Goal: Information Seeking & Learning: Understand process/instructions

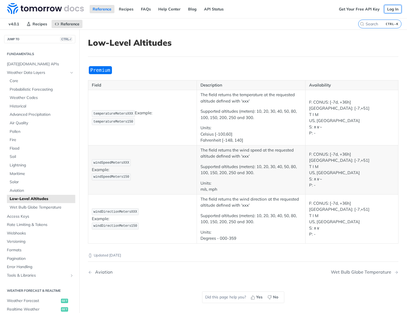
click at [387, 10] on link "Log In" at bounding box center [392, 9] width 17 height 8
click at [22, 200] on span "Low-Level Altitudes" at bounding box center [42, 199] width 64 height 6
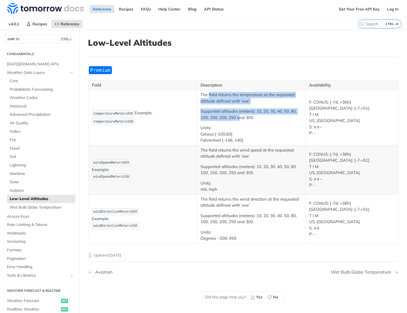
drag, startPoint x: 207, startPoint y: 94, endPoint x: 239, endPoint y: 118, distance: 39.8
click at [239, 118] on td "The field returns the temperature at the requested altitude defined with 'xxx' …" at bounding box center [251, 117] width 109 height 55
click at [239, 118] on p "Supported altitudes (meters): 10, 20, 30, 40, 50, 80, 100, 150, 200, 250 and 30…" at bounding box center [251, 114] width 101 height 12
drag, startPoint x: 219, startPoint y: 95, endPoint x: 219, endPoint y: 111, distance: 16.0
click at [219, 111] on td "The field returns the temperature at the requested altitude defined with 'xxx' …" at bounding box center [251, 117] width 109 height 55
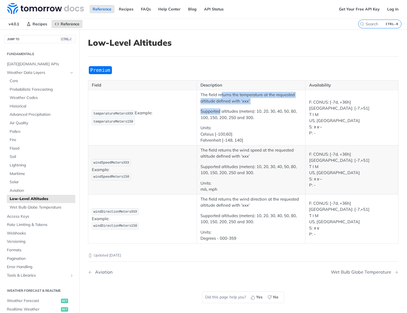
click at [219, 111] on p "Supported altitudes (meters): 10, 20, 30, 40, 50, 80, 100, 150, 200, 250 and 30…" at bounding box center [251, 114] width 101 height 12
click at [133, 120] on span "temperatureMeters150" at bounding box center [114, 122] width 40 height 4
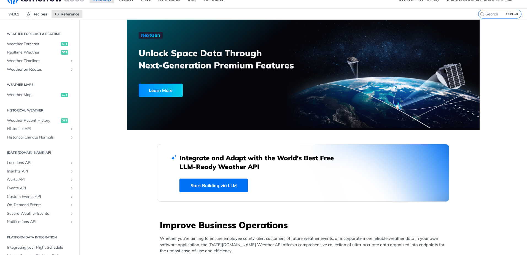
scroll to position [28, 0]
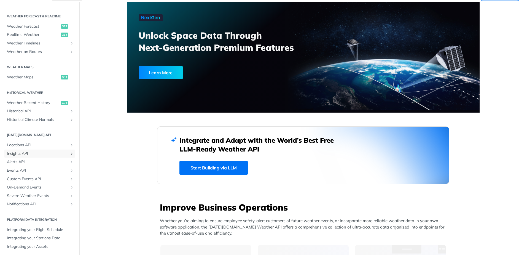
click at [22, 154] on span "Insights API" at bounding box center [37, 154] width 61 height 6
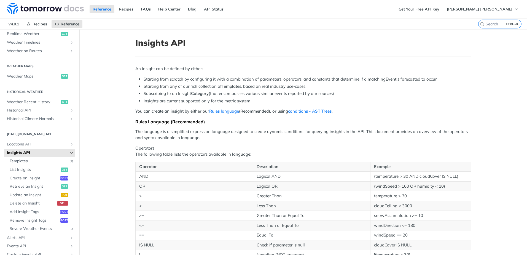
scroll to position [167, 0]
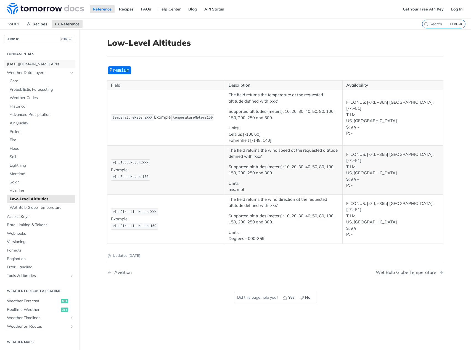
click at [30, 67] on span "[DATE][DOMAIN_NAME] APIs" at bounding box center [40, 65] width 67 height 6
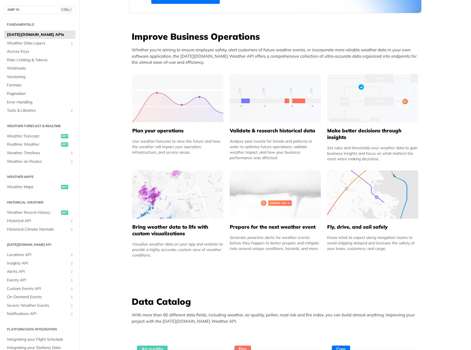
scroll to position [221, 0]
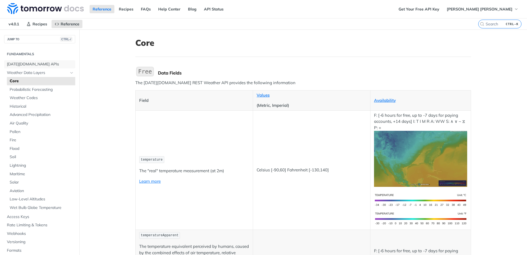
click at [32, 63] on span "[DATE][DOMAIN_NAME] APIs" at bounding box center [40, 65] width 67 height 6
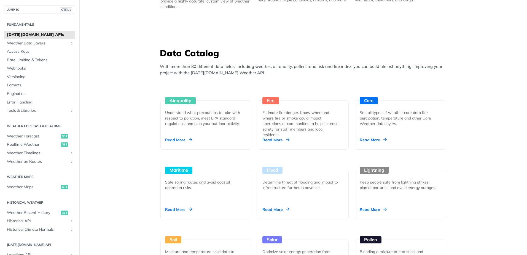
scroll to position [441, 0]
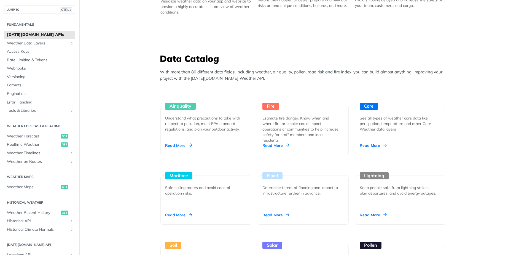
click at [369, 107] on div "Core" at bounding box center [369, 106] width 18 height 7
click at [34, 34] on span "[DATE][DOMAIN_NAME] APIs" at bounding box center [40, 35] width 67 height 6
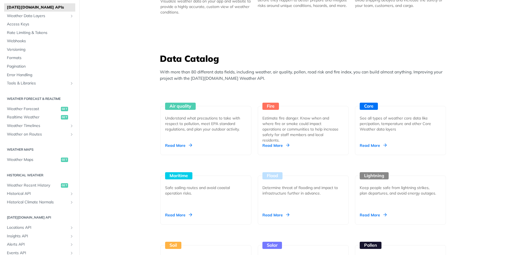
scroll to position [28, 0]
click at [51, 124] on span "Weather Timelines" at bounding box center [37, 126] width 61 height 6
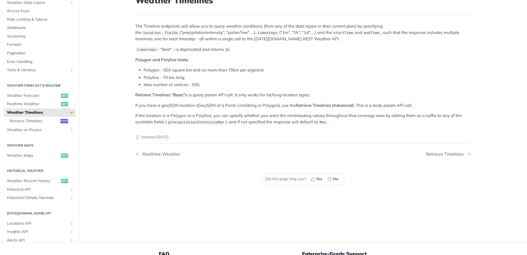
scroll to position [28, 0]
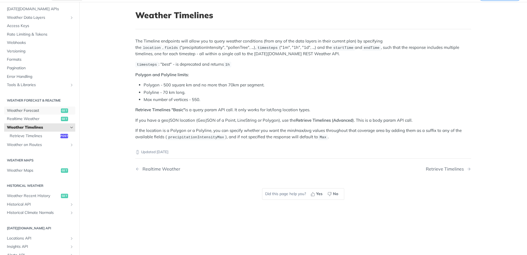
click at [36, 111] on span "Weather Forecast" at bounding box center [33, 111] width 53 height 6
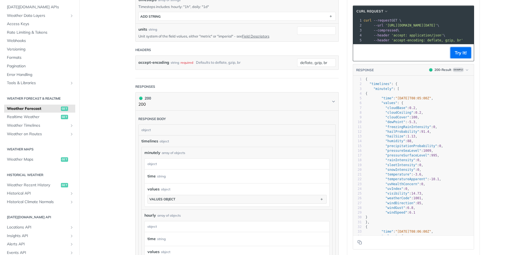
click at [460, 56] on button "Try It!" at bounding box center [461, 52] width 21 height 11
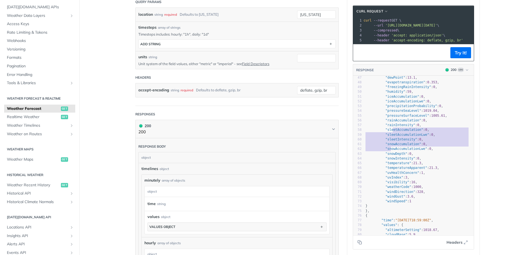
type textarea "tAccumulation": 0, "sleetAccumulationLwe": 0, "sleetIntensity": 0, "snowAccumul…"
drag, startPoint x: 391, startPoint y: 135, endPoint x: 391, endPoint y: 167, distance: 31.7
click at [391, 167] on div "25 "snowAccumulation" : 0 , 26 "snowAccumulationLwe" : 0 , 27 "snowDepth" : 0 ,…" at bounding box center [420, 122] width 110 height 305
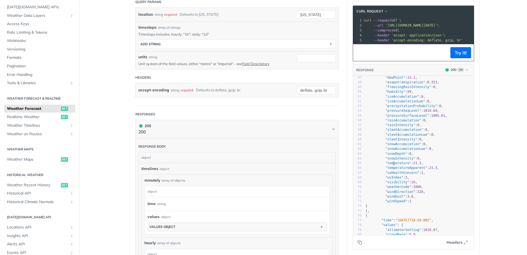
click at [391, 165] on span ""temperature"" at bounding box center [399, 163] width 26 height 4
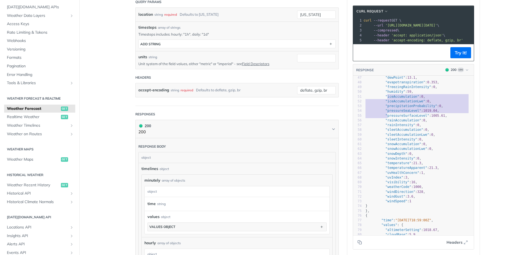
type textarea "ceAccumulation": 0, "iceAccumulationLwe": 0, "precipitationProbability": 0, "pr…"
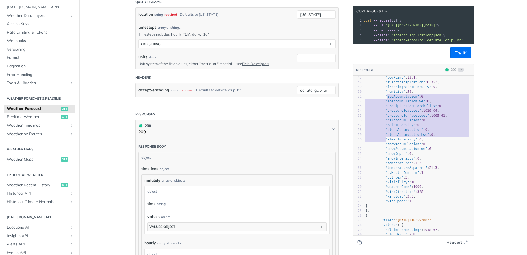
drag, startPoint x: 385, startPoint y: 102, endPoint x: 383, endPoint y: 145, distance: 43.4
click at [383, 145] on div "25 "snowAccumulation" : 0 , 26 "snowAccumulationLwe" : 0 , 27 "snowDepth" : 0 ,…" at bounding box center [420, 122] width 110 height 305
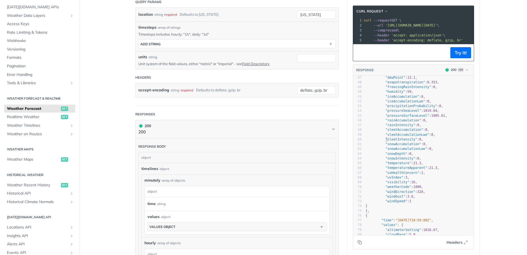
click at [386, 141] on span ""sleetIntensity"" at bounding box center [402, 139] width 32 height 4
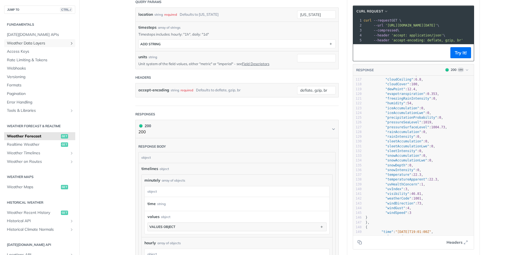
click at [23, 42] on span "Weather Data Layers" at bounding box center [37, 44] width 61 height 6
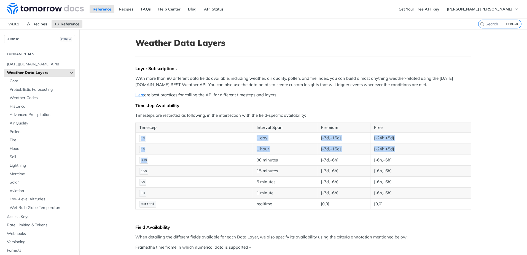
drag, startPoint x: 135, startPoint y: 137, endPoint x: 148, endPoint y: 158, distance: 24.3
click at [148, 158] on tbody "1d 1 day [-7d,+15d] [-24h,+5d] 1h 1 hour [-7d,+15d] [-24h,+5d] 30m 30 minutes […" at bounding box center [304, 170] width 336 height 77
click at [148, 158] on td "30m" at bounding box center [195, 159] width 118 height 11
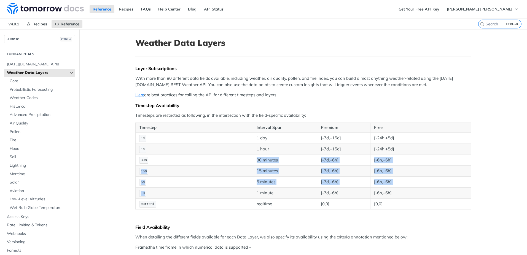
drag, startPoint x: 148, startPoint y: 158, endPoint x: 151, endPoint y: 189, distance: 31.1
click at [151, 189] on tbody "1d 1 day [-7d,+15d] [-24h,+5d] 1h 1 hour [-7d,+15d] [-24h,+5d] 30m 30 minutes […" at bounding box center [304, 170] width 336 height 77
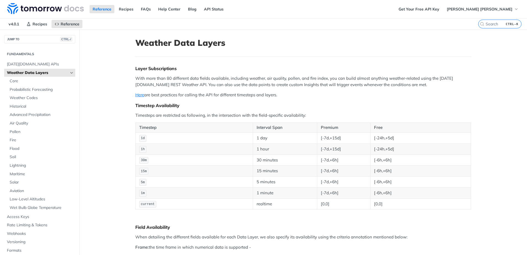
click at [151, 189] on td "1m" at bounding box center [195, 192] width 118 height 11
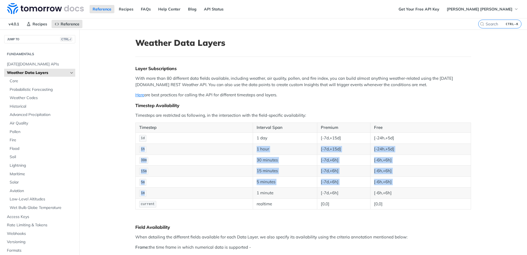
drag, startPoint x: 151, startPoint y: 190, endPoint x: 139, endPoint y: 145, distance: 46.6
click at [139, 145] on tbody "1d 1 day [-7d,+15d] [-24h,+5d] 1h 1 hour [-7d,+15d] [-24h,+5d] 30m 30 minutes […" at bounding box center [304, 170] width 336 height 77
drag, startPoint x: 139, startPoint y: 145, endPoint x: 148, endPoint y: 157, distance: 14.4
click at [148, 157] on td "30m" at bounding box center [195, 159] width 118 height 11
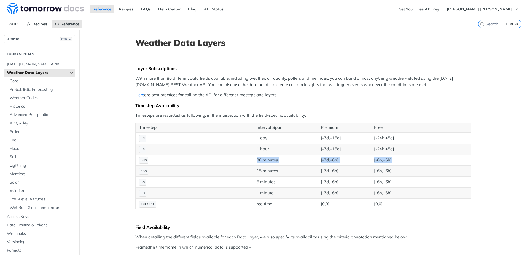
drag, startPoint x: 147, startPoint y: 159, endPoint x: 141, endPoint y: 166, distance: 9.8
click at [141, 166] on tbody "1d 1 day [-7d,+15d] [-24h,+5d] 1h 1 hour [-7d,+15d] [-24h,+5d] 30m 30 minutes […" at bounding box center [304, 170] width 336 height 77
drag, startPoint x: 141, startPoint y: 166, endPoint x: 154, endPoint y: 184, distance: 22.1
click at [154, 184] on td "5m" at bounding box center [195, 182] width 118 height 11
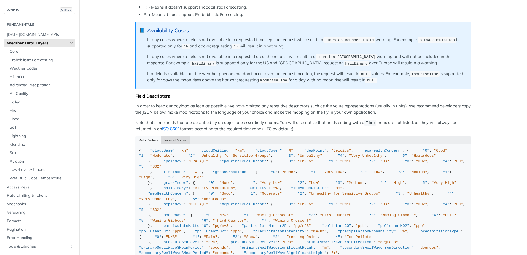
click at [177, 140] on button "Imperial Values" at bounding box center [175, 140] width 29 height 8
click at [150, 137] on button "Metric Values" at bounding box center [148, 140] width 26 height 8
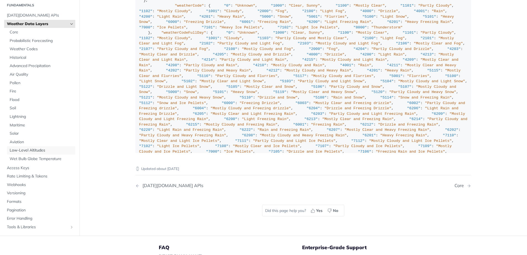
click at [36, 149] on span "Low-Level Altitudes" at bounding box center [42, 151] width 64 height 6
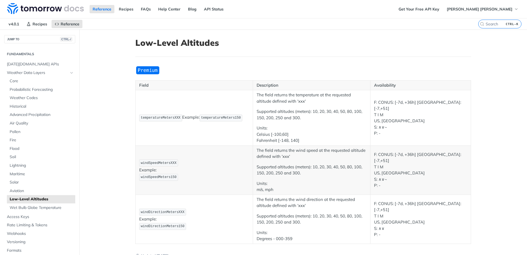
click at [171, 118] on span "temperatureMetersXXX" at bounding box center [161, 118] width 40 height 4
click at [32, 69] on link "Weather Data Layers" at bounding box center [39, 73] width 71 height 8
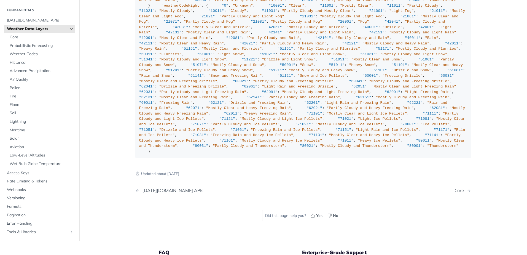
scroll to position [435, 0]
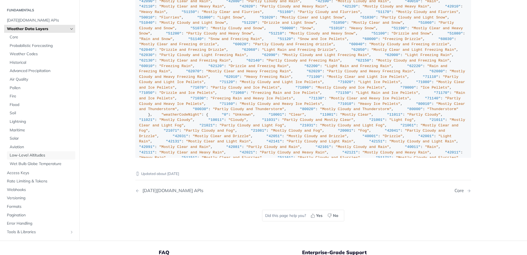
click at [31, 153] on span "Low-Level Altitudes" at bounding box center [42, 156] width 64 height 6
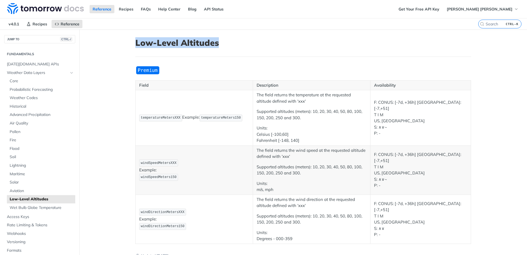
drag, startPoint x: 222, startPoint y: 49, endPoint x: 134, endPoint y: 47, distance: 87.5
click at [135, 47] on header "Low-Level Altitudes" at bounding box center [303, 47] width 336 height 19
click at [135, 47] on h1 "Low-Level Altitudes" at bounding box center [303, 43] width 336 height 10
drag, startPoint x: 134, startPoint y: 41, endPoint x: 223, endPoint y: 37, distance: 89.7
click at [223, 37] on article "Low-Level Altitudes Field Description Availability temperatureMetersXXX Example…" at bounding box center [303, 176] width 353 height 293
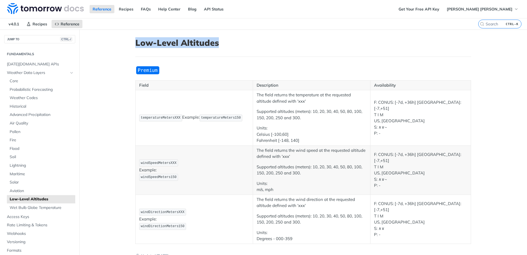
copy h1 "Low-Level Altitudes"
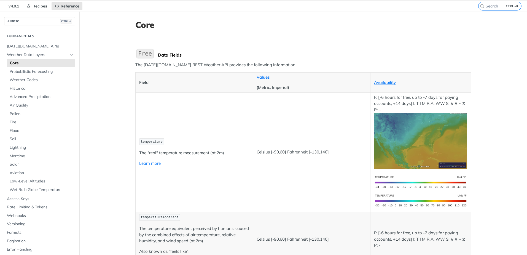
scroll to position [28, 0]
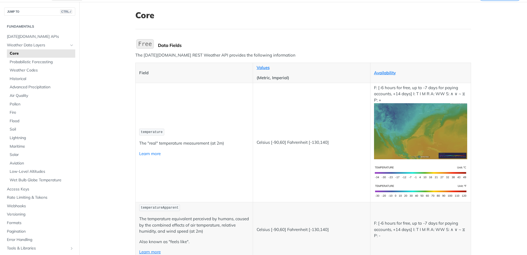
click at [152, 151] on link "Learn more" at bounding box center [150, 153] width 22 height 5
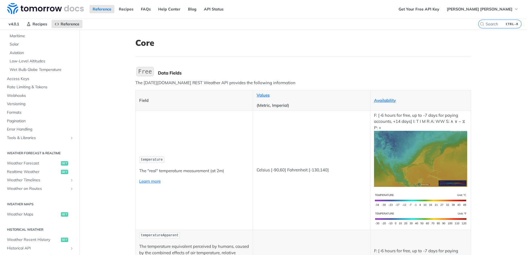
scroll to position [166, 0]
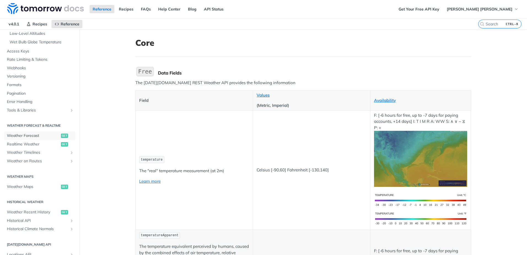
click at [46, 132] on link "Weather Forecast get" at bounding box center [39, 136] width 71 height 8
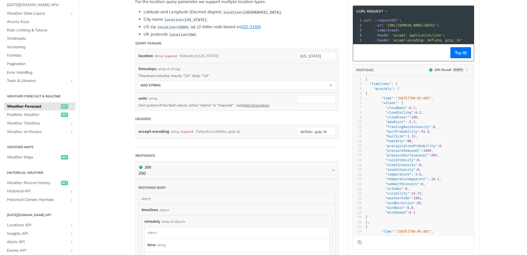
scroll to position [138, 0]
click at [457, 58] on button "Try It!" at bounding box center [461, 52] width 21 height 11
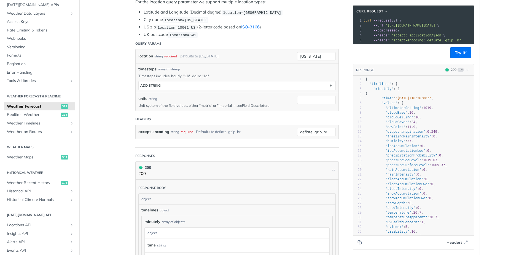
drag, startPoint x: 409, startPoint y: 48, endPoint x: 433, endPoint y: 47, distance: 24.6
click at [433, 44] on pre "xxxxxxxxxx 1 curl --request GET \ 2 --url 'https://api.tomorrow.io/v4/weather/f…" at bounding box center [413, 30] width 121 height 27
drag, startPoint x: 454, startPoint y: 55, endPoint x: 411, endPoint y: 30, distance: 49.2
click at [420, 33] on div "cURL Request xxxxxxxxxx 1 curl --request GET \ 2 --url 'https://api.tomorrow.io…" at bounding box center [413, 34] width 121 height 56
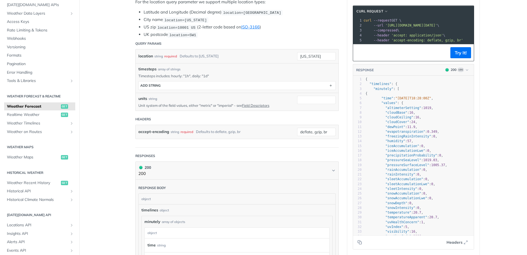
click at [375, 18] on span "--request" at bounding box center [383, 20] width 18 height 4
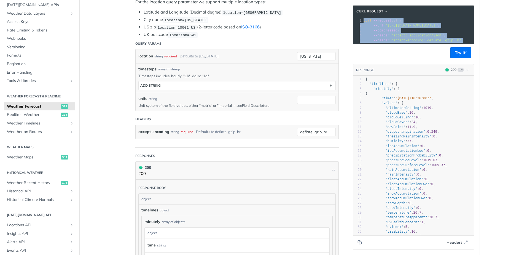
drag, startPoint x: 362, startPoint y: 20, endPoint x: 426, endPoint y: 59, distance: 75.8
click at [426, 59] on div "cURL Request xxxxxxxxxx 1 curl --request GET \ 2 --url 'https://api.tomorrow.io…" at bounding box center [413, 34] width 121 height 56
click at [386, 11] on span "button" at bounding box center [387, 11] width 4 height 4
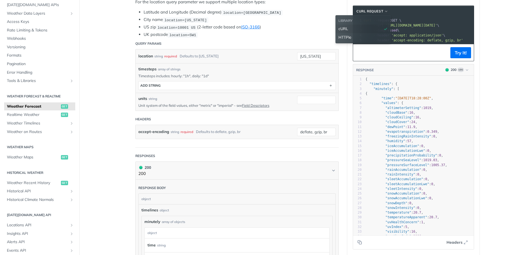
click at [412, 28] on pre "--url 'https://api.tomorrow.io/v4/weather/forecast?location=new%20york&apikey=k…" at bounding box center [471, 25] width 217 height 5
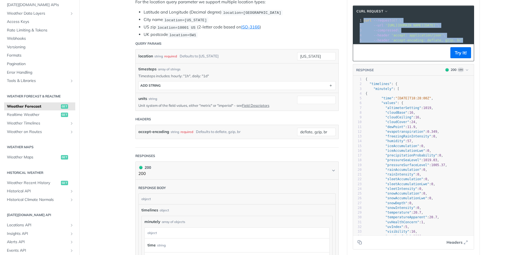
drag, startPoint x: 362, startPoint y: 21, endPoint x: 501, endPoint y: 50, distance: 142.3
click at [501, 50] on main "JUMP TO CTRL-/ Fundamentals Tomorrow.io APIs Weather Data Layers Core Probabili…" at bounding box center [263, 233] width 527 height 687
copy div "curl --request GET \ 2 --url 'https://api.tomorrow.io/v4/weather/forecast?locat…"
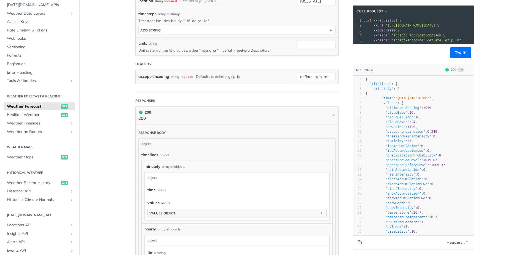
click at [394, 33] on span "'accept: application/json'" at bounding box center [418, 35] width 52 height 4
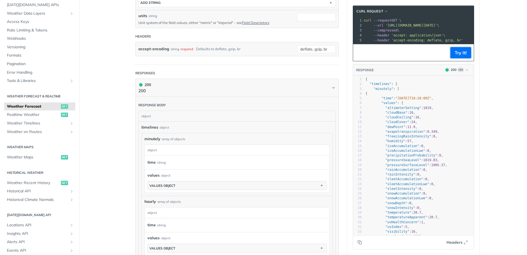
click at [455, 57] on button "Try It!" at bounding box center [461, 52] width 21 height 11
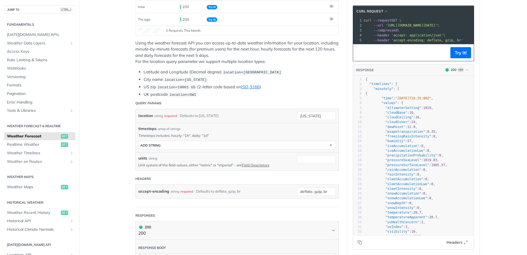
scroll to position [41, 0]
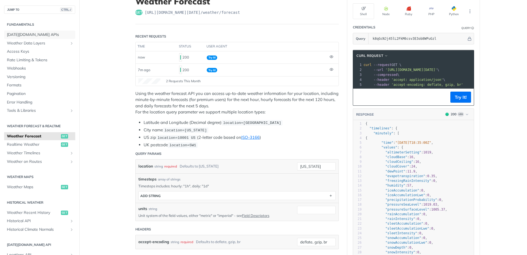
click at [34, 36] on span "[DATE][DOMAIN_NAME] APIs" at bounding box center [40, 35] width 67 height 6
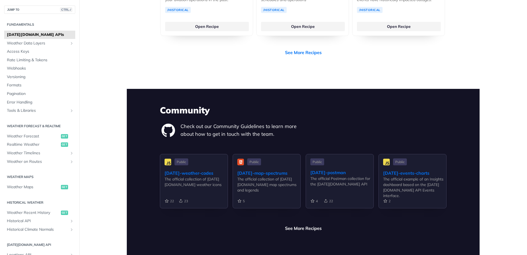
scroll to position [1297, 0]
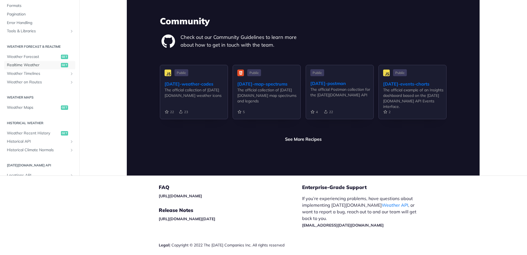
click at [41, 62] on span "Realtime Weather" at bounding box center [33, 65] width 53 height 6
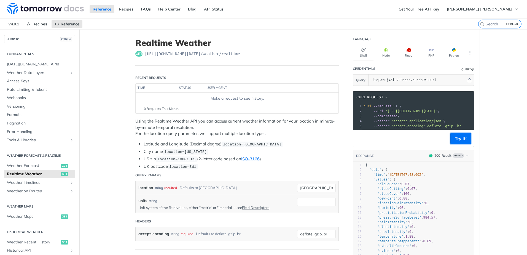
click at [457, 143] on button "Try It!" at bounding box center [461, 138] width 21 height 11
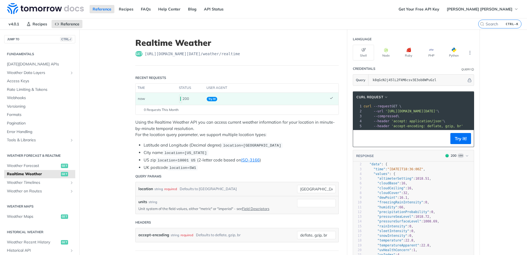
scroll to position [14, 0]
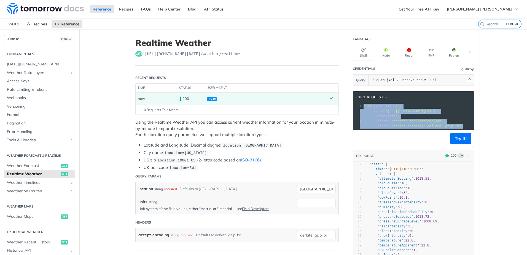
drag, startPoint x: 457, startPoint y: 125, endPoint x: 331, endPoint y: 105, distance: 127.1
copy div "curl --request GET \ 2 --url 'https://api.tomorrow.io/v4/weather/realtime?locat…"
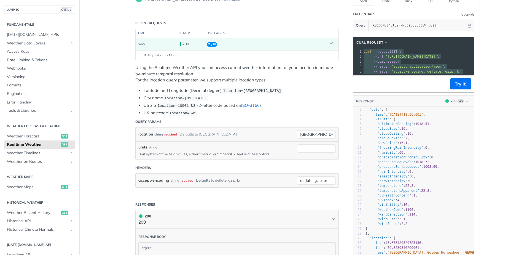
scroll to position [55, 0]
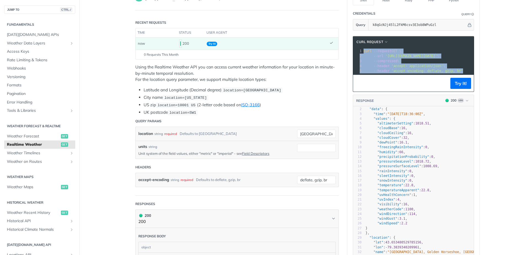
click at [451, 140] on pre ""dewPoint" : 16.1 ," at bounding box center [420, 142] width 110 height 5
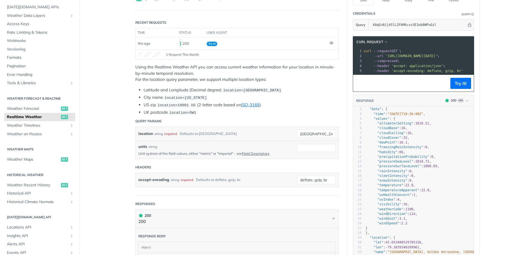
scroll to position [0, 0]
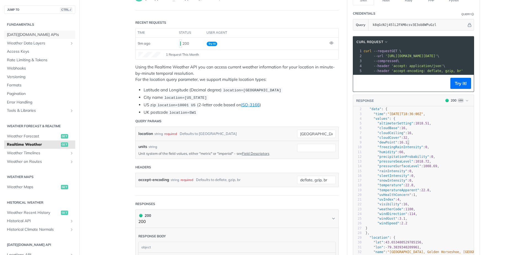
click at [24, 33] on span "[DATE][DOMAIN_NAME] APIs" at bounding box center [40, 35] width 67 height 6
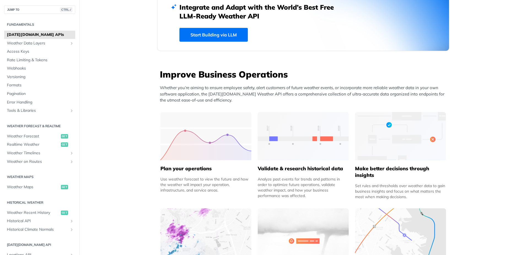
scroll to position [166, 0]
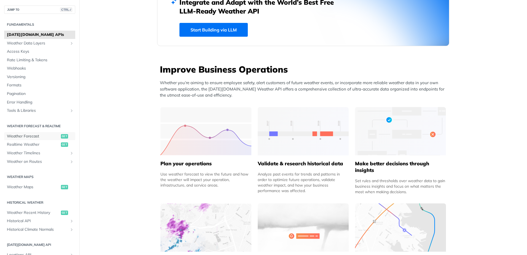
click at [48, 134] on span "Weather Forecast" at bounding box center [33, 137] width 53 height 6
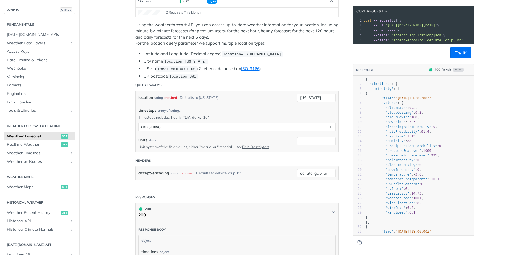
scroll to position [110, 0]
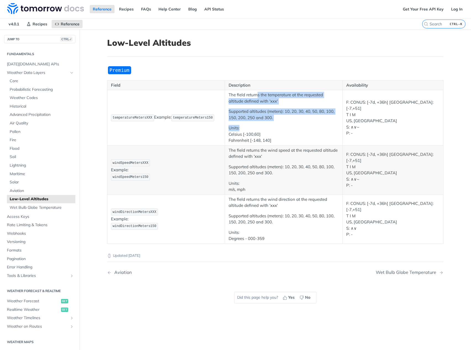
drag, startPoint x: 255, startPoint y: 96, endPoint x: 260, endPoint y: 122, distance: 25.9
click at [260, 122] on td "The field returns the temperature at the requested altitude defined with 'xxx' …" at bounding box center [284, 117] width 118 height 55
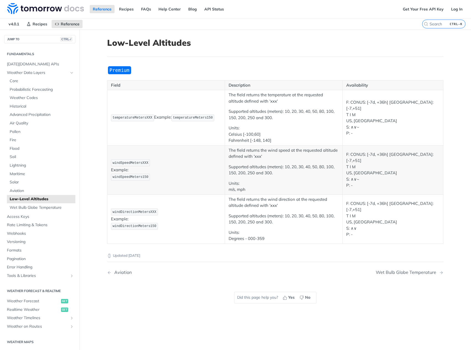
click at [202, 119] on span "temperatureMeters150" at bounding box center [193, 118] width 40 height 4
drag, startPoint x: 202, startPoint y: 119, endPoint x: 189, endPoint y: 118, distance: 13.0
copy span "temperatureMeters150"
click at [225, 143] on td "The field returns the temperature at the requested altitude defined with 'xxx' …" at bounding box center [284, 117] width 118 height 55
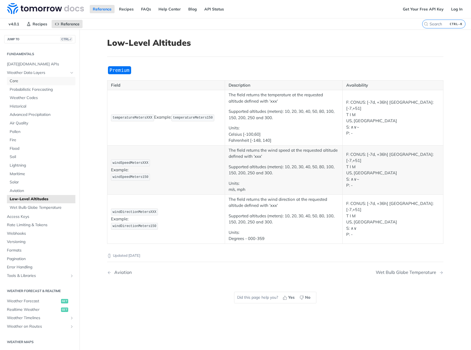
click at [24, 82] on span "Core" at bounding box center [42, 81] width 64 height 6
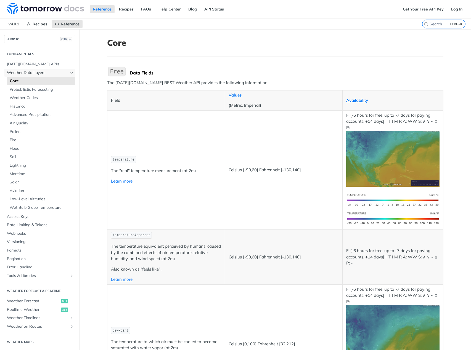
click at [26, 74] on span "Weather Data Layers" at bounding box center [37, 73] width 61 height 6
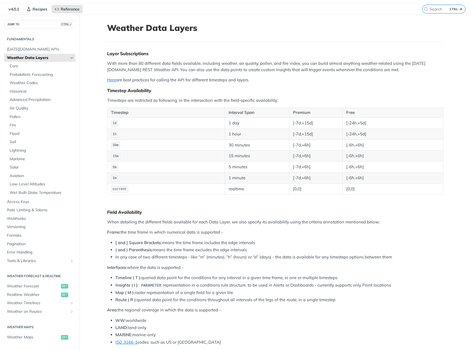
scroll to position [1, 0]
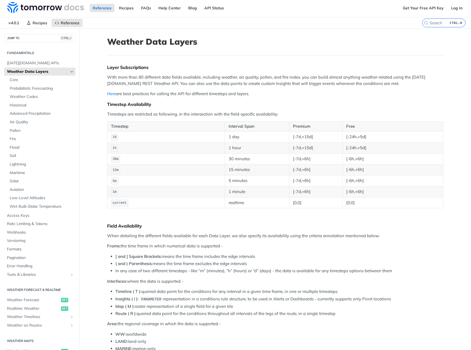
click at [109, 95] on link "Here" at bounding box center [111, 93] width 9 height 5
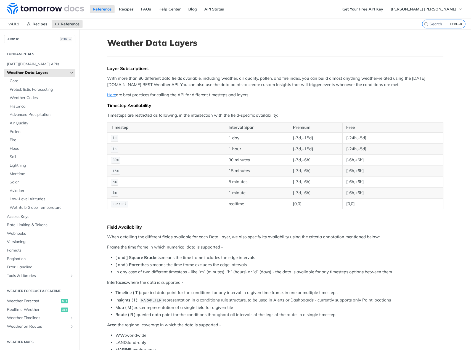
scroll to position [28, 0]
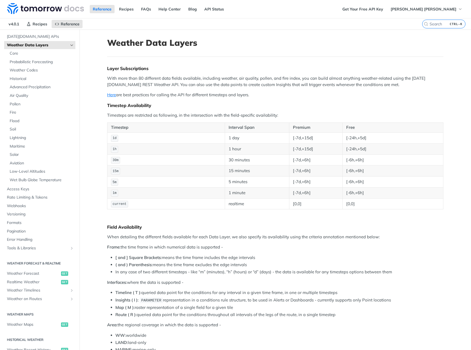
click at [341, 301] on li "Insights ( I ): PARAMETER representation in a conditions rule structure, to be …" at bounding box center [279, 300] width 328 height 6
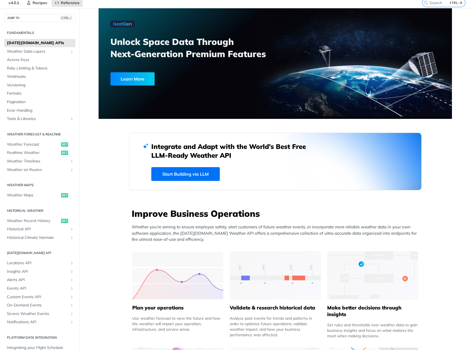
scroll to position [55, 0]
